Goal: Transaction & Acquisition: Purchase product/service

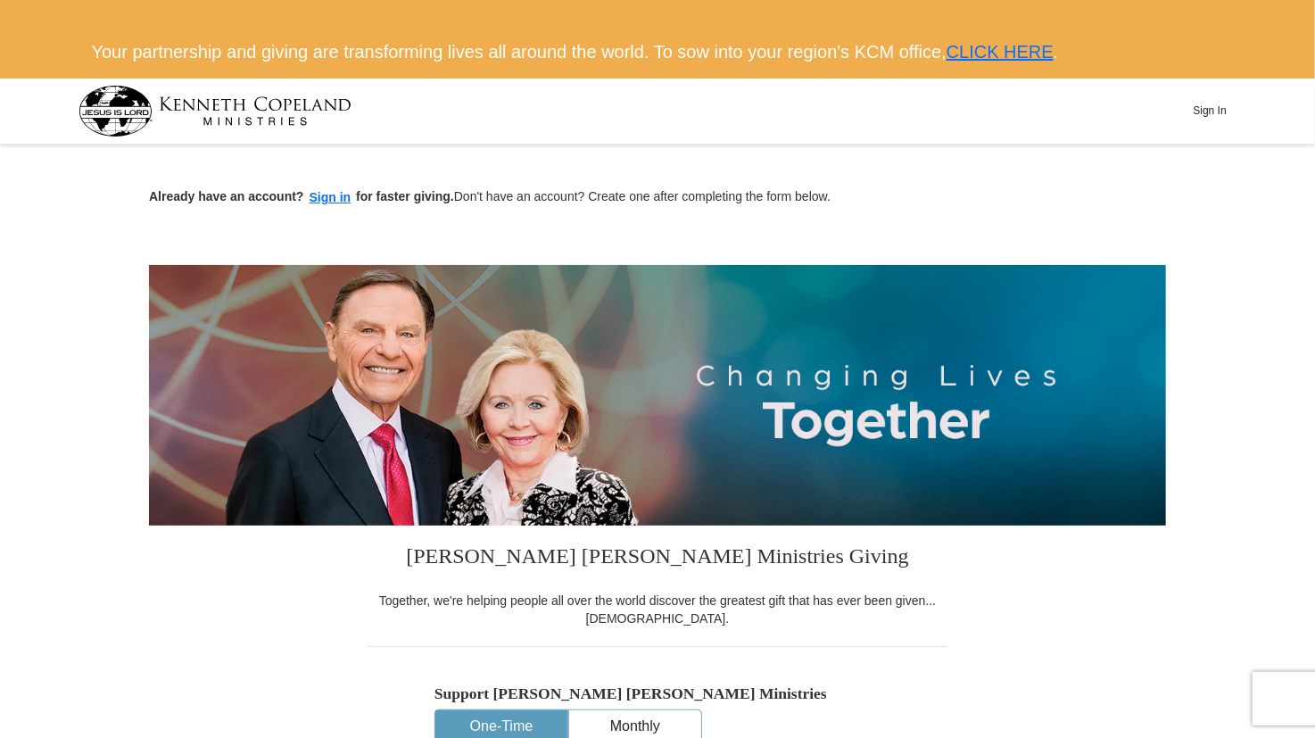
drag, startPoint x: 1313, startPoint y: 96, endPoint x: 1321, endPoint y: 125, distance: 29.6
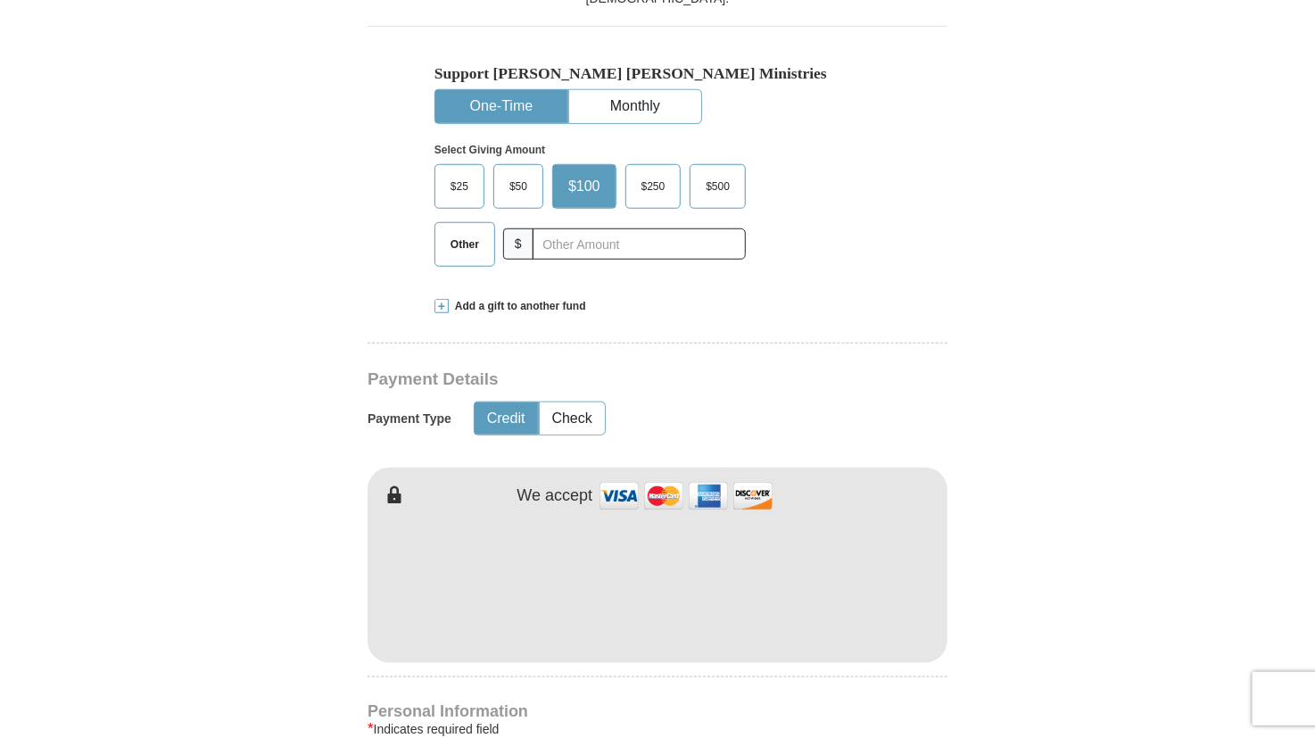
scroll to position [613, 0]
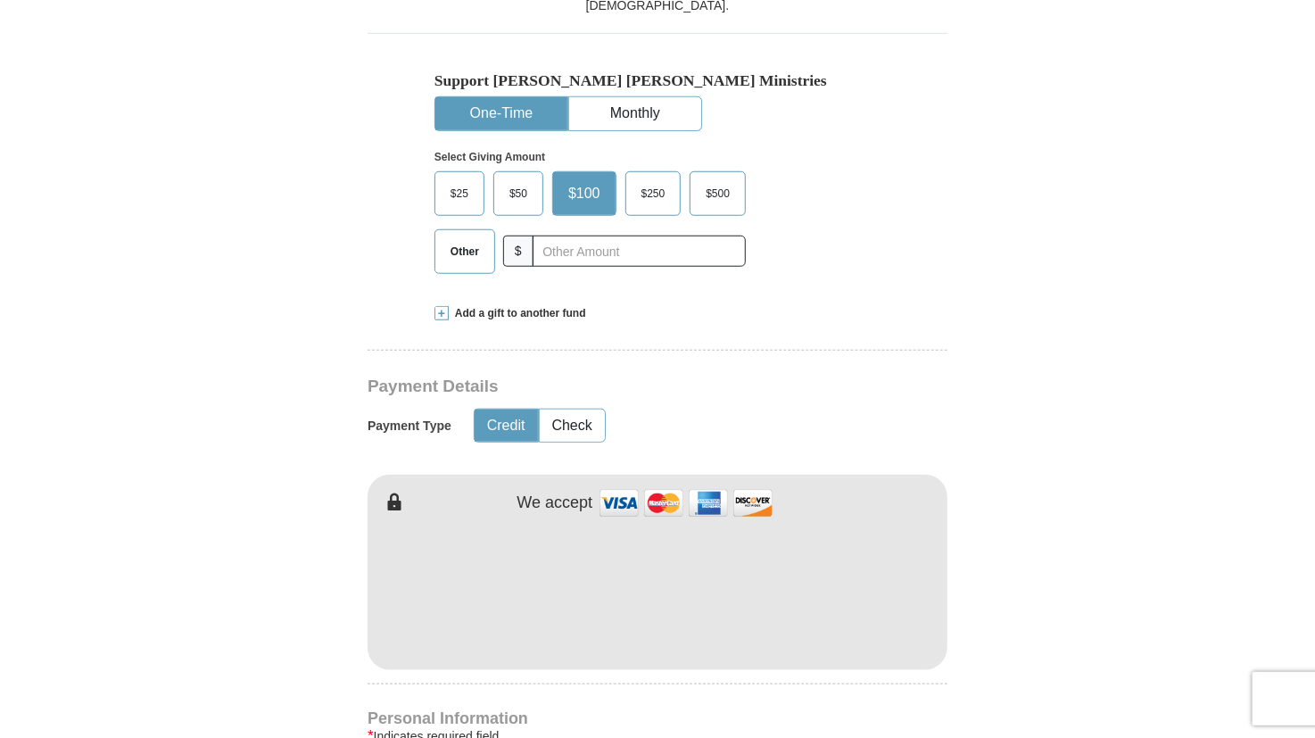
click at [446, 311] on span at bounding box center [441, 313] width 14 height 14
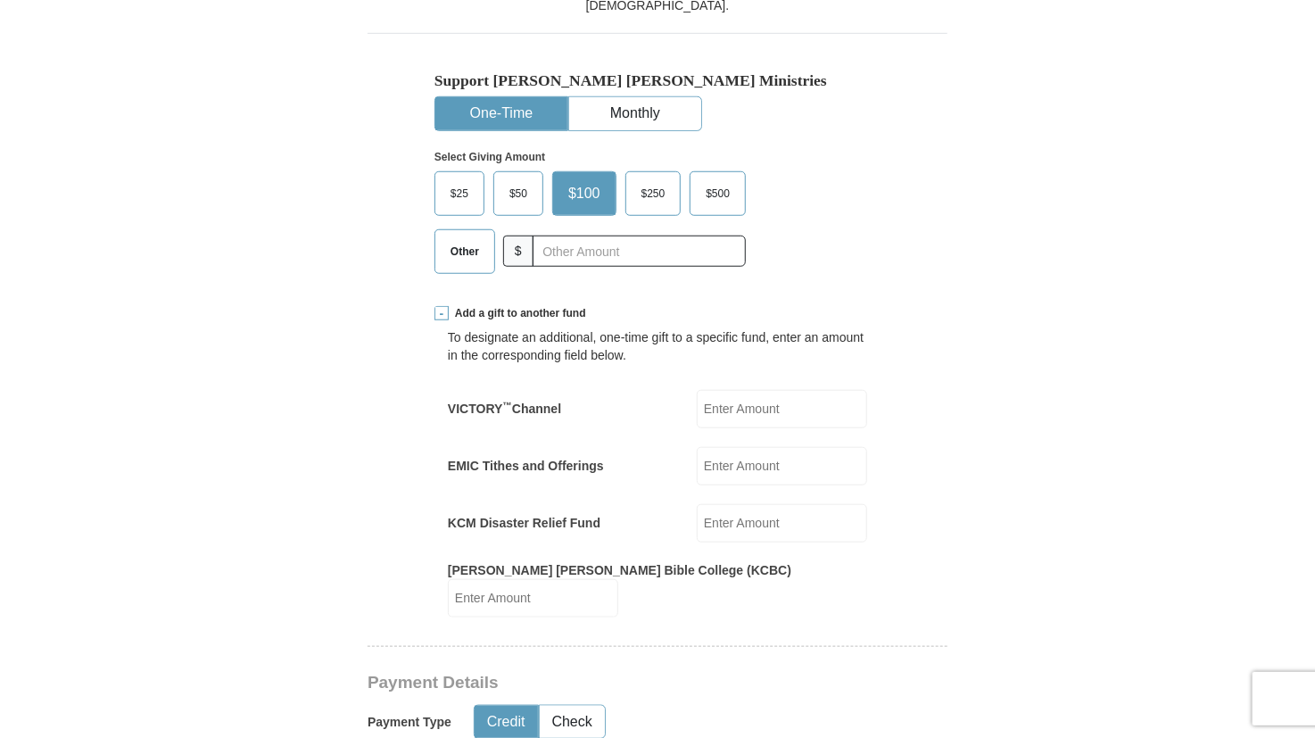
click at [446, 311] on span at bounding box center [441, 313] width 14 height 14
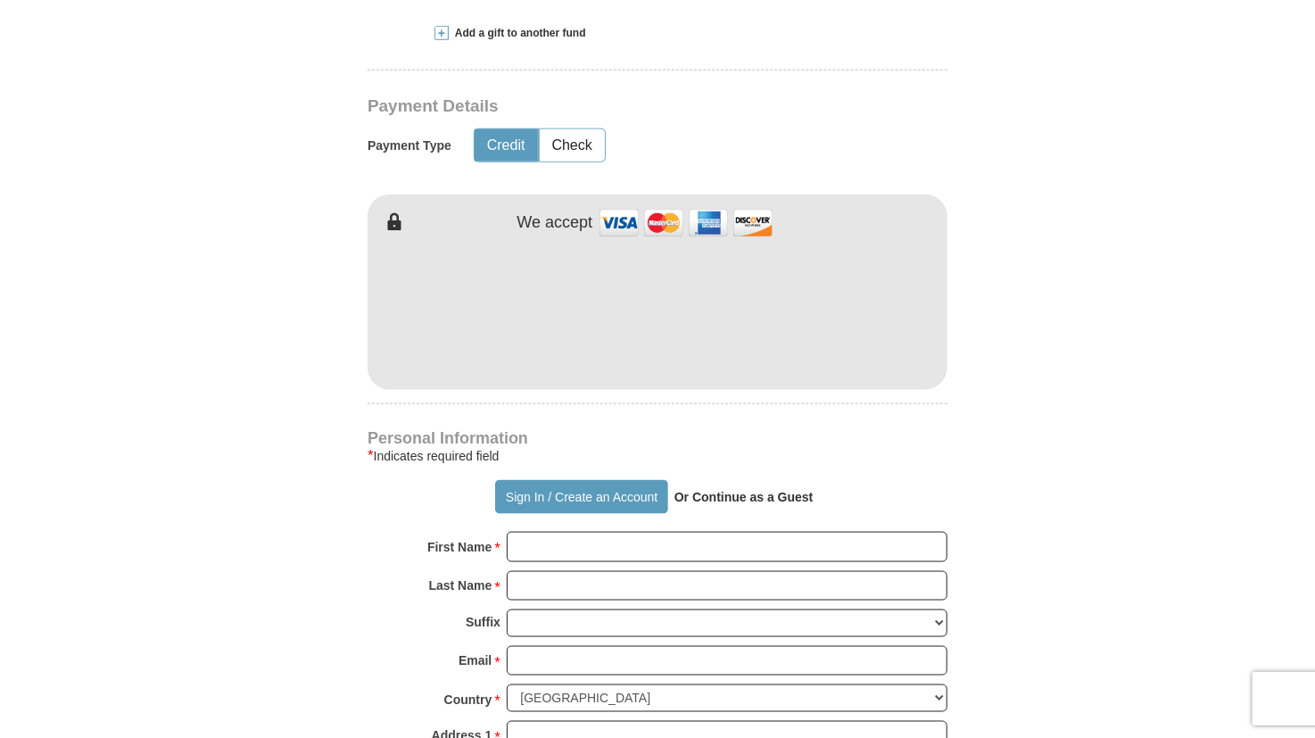
scroll to position [920, 0]
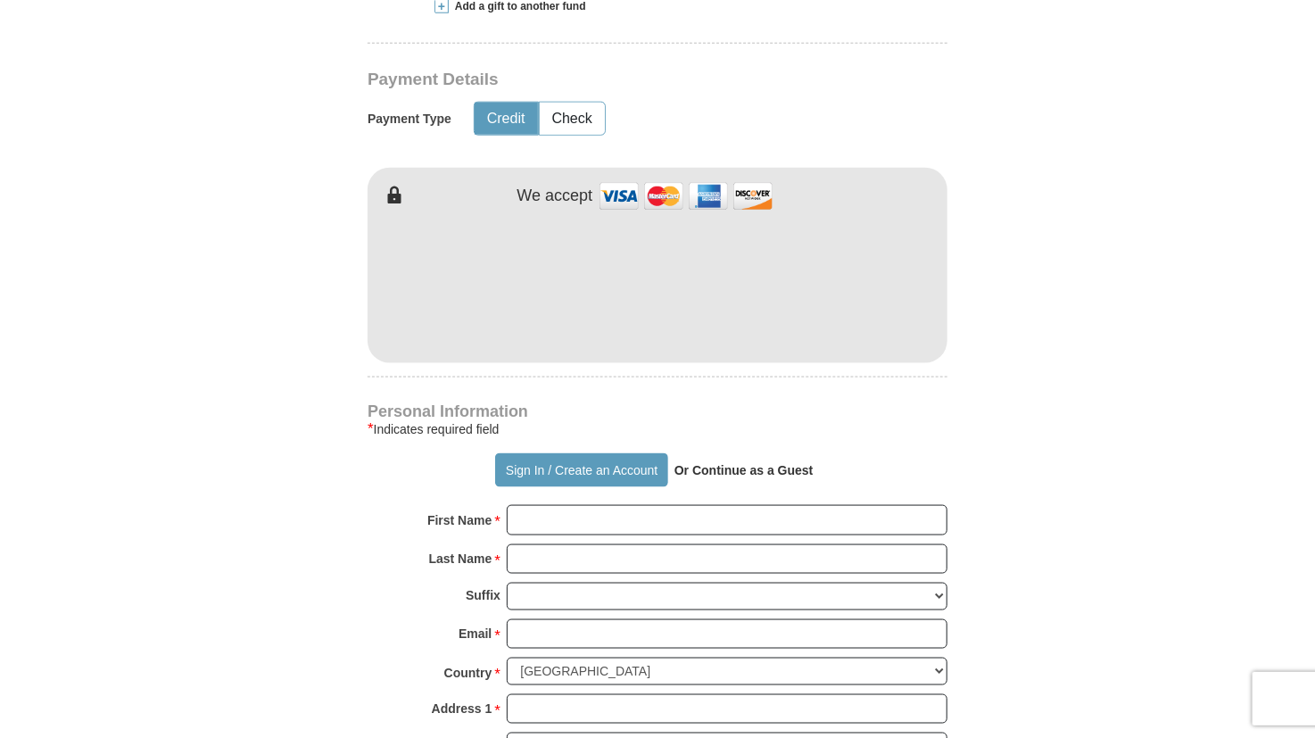
click at [731, 466] on strong "Or Continue as a Guest" at bounding box center [743, 470] width 139 height 14
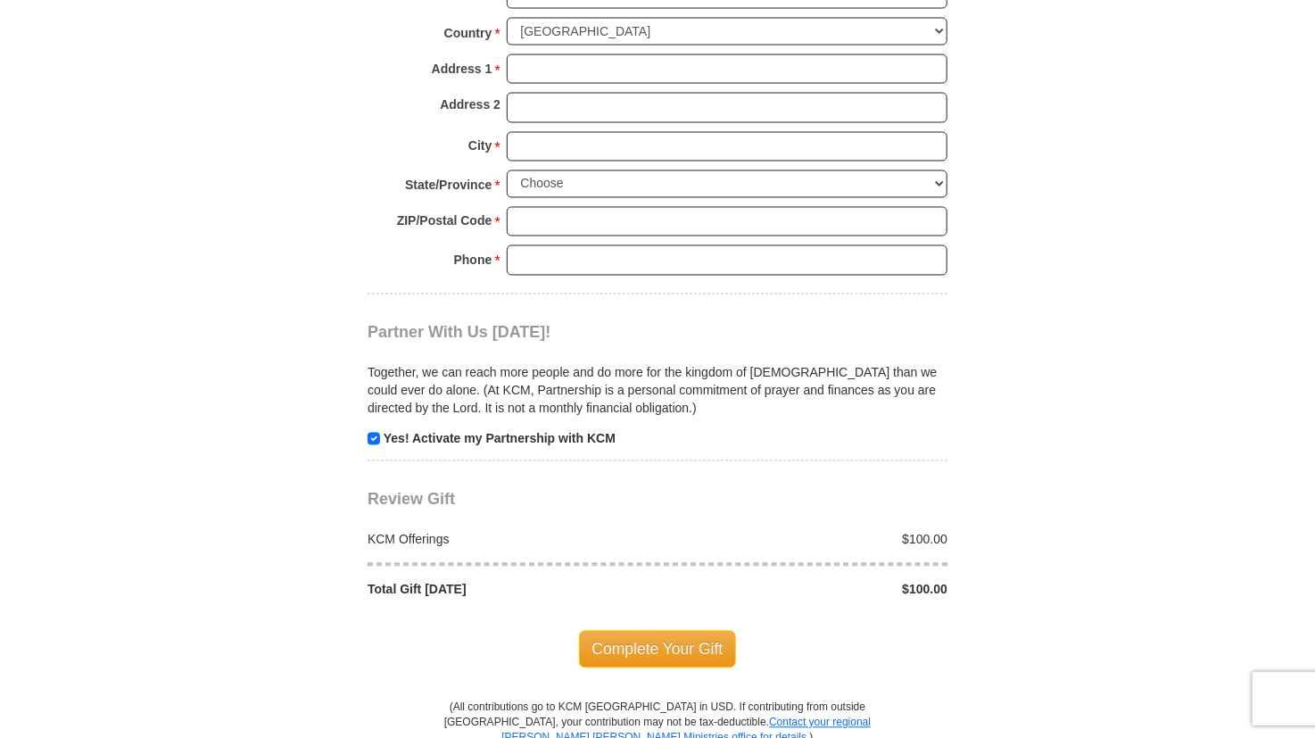
scroll to position [1577, 0]
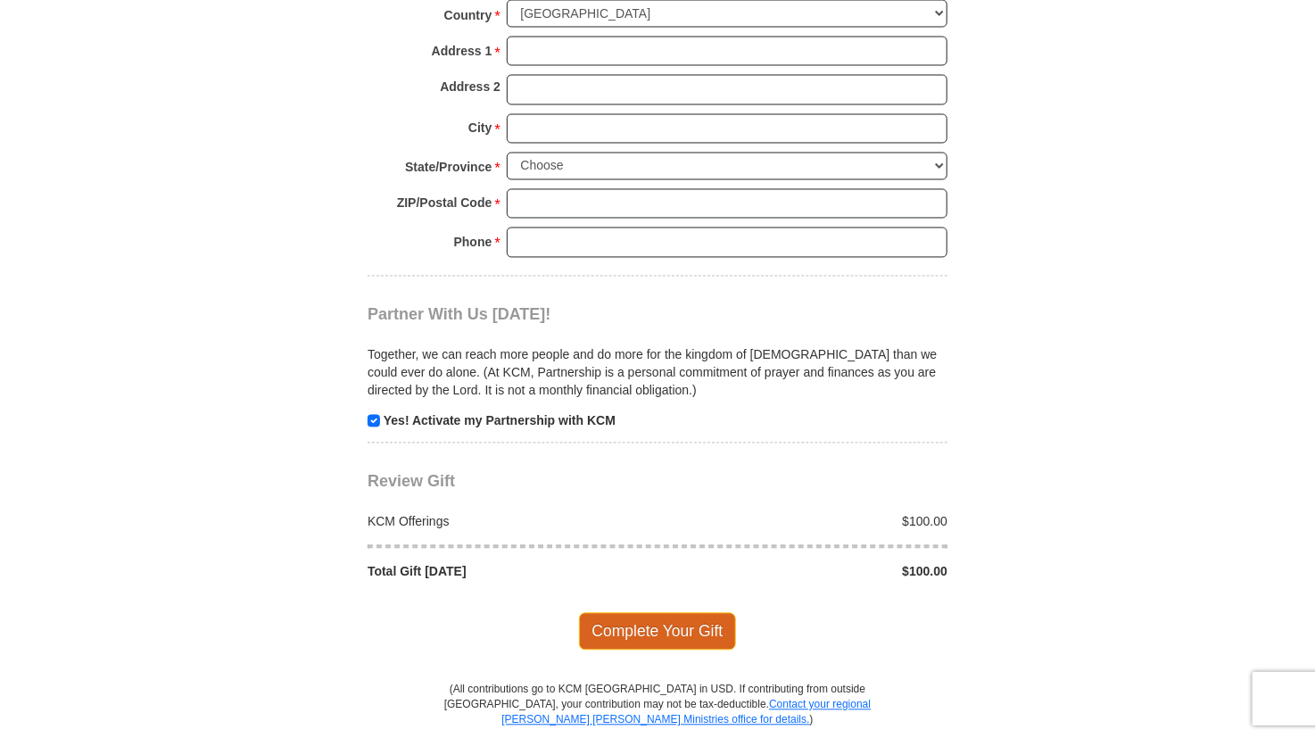
click at [673, 618] on span "Complete Your Gift" at bounding box center [658, 631] width 158 height 37
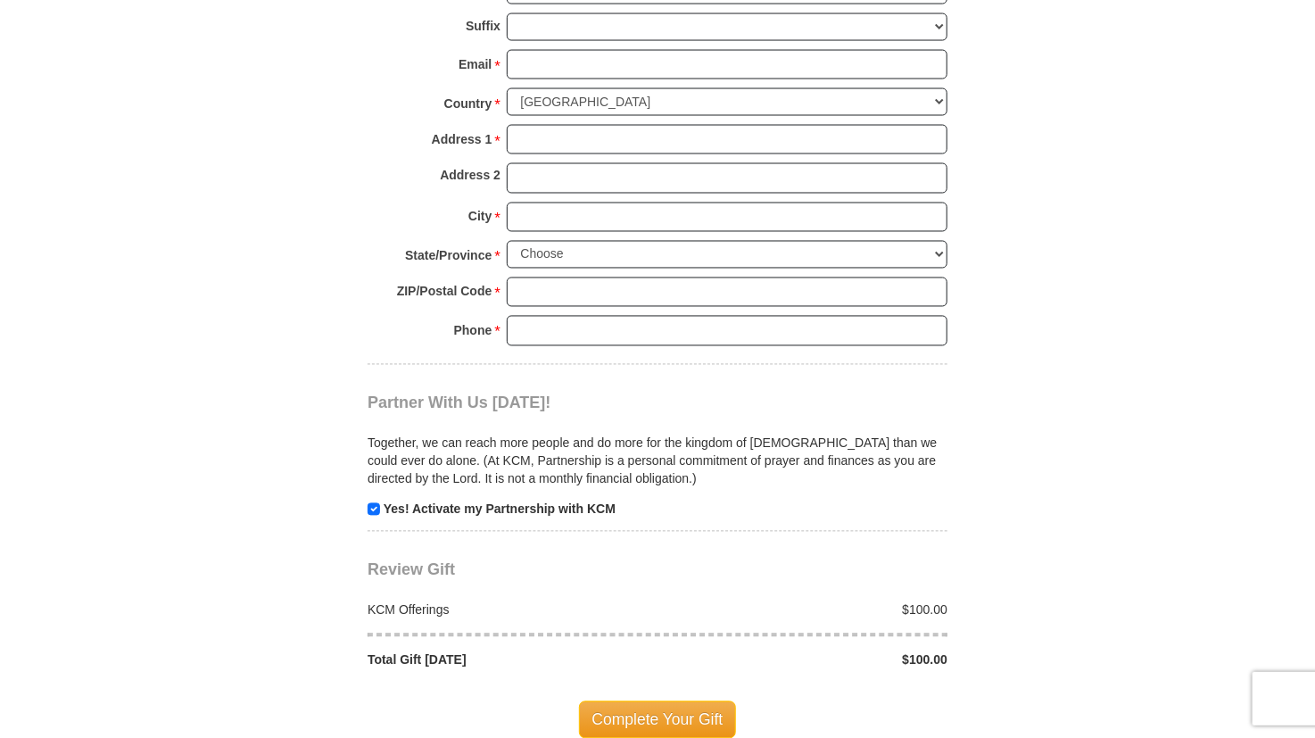
scroll to position [1606, 0]
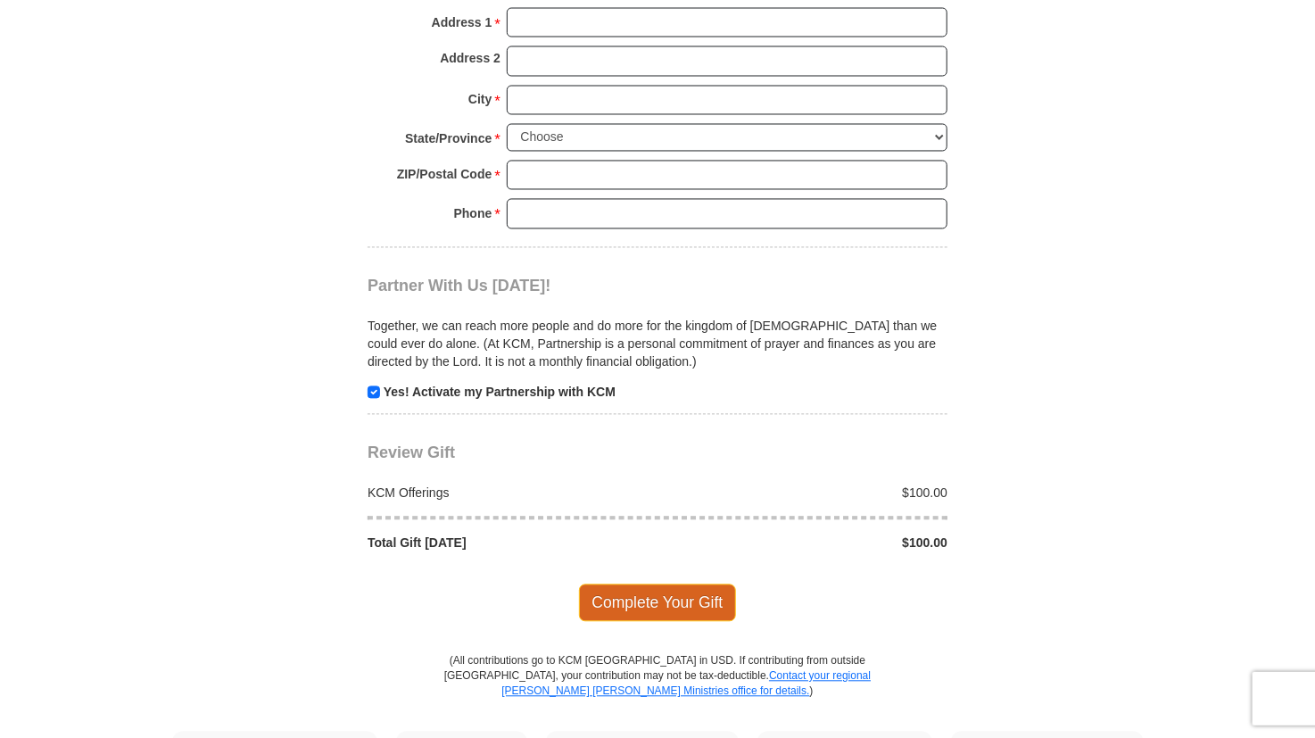
click at [718, 599] on span "Complete Your Gift" at bounding box center [658, 602] width 158 height 37
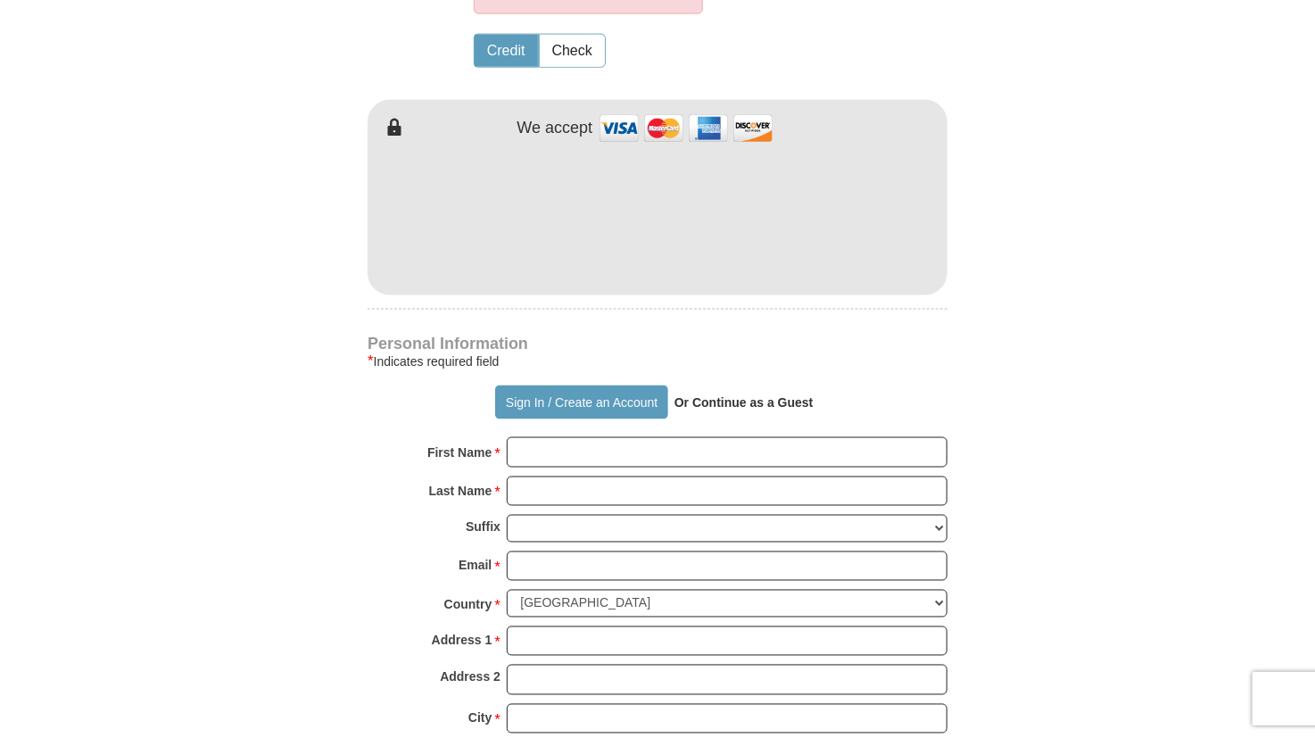
scroll to position [0, 0]
